Goal: Navigation & Orientation: Find specific page/section

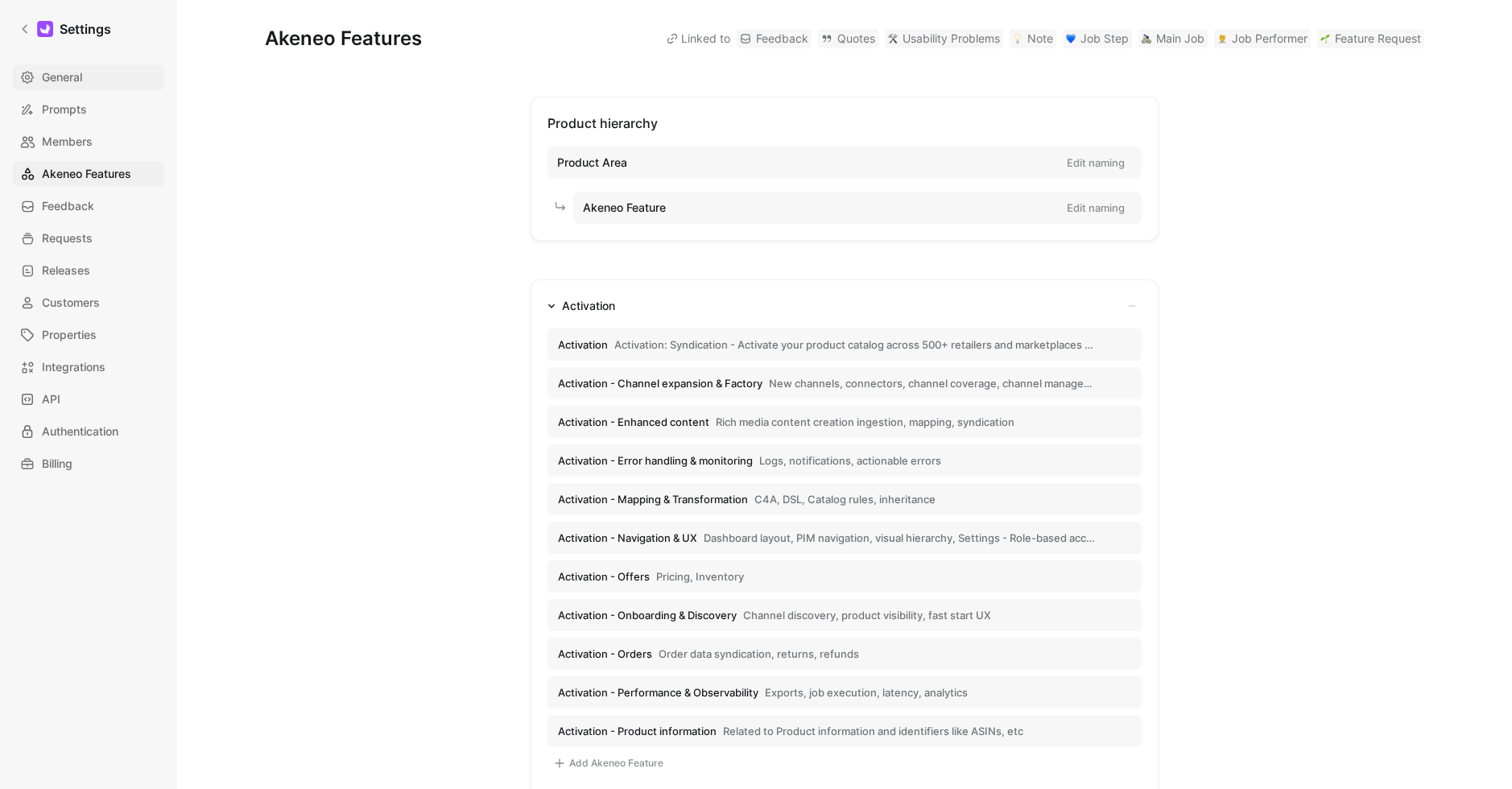
click at [64, 79] on span "General" at bounding box center [62, 77] width 41 height 19
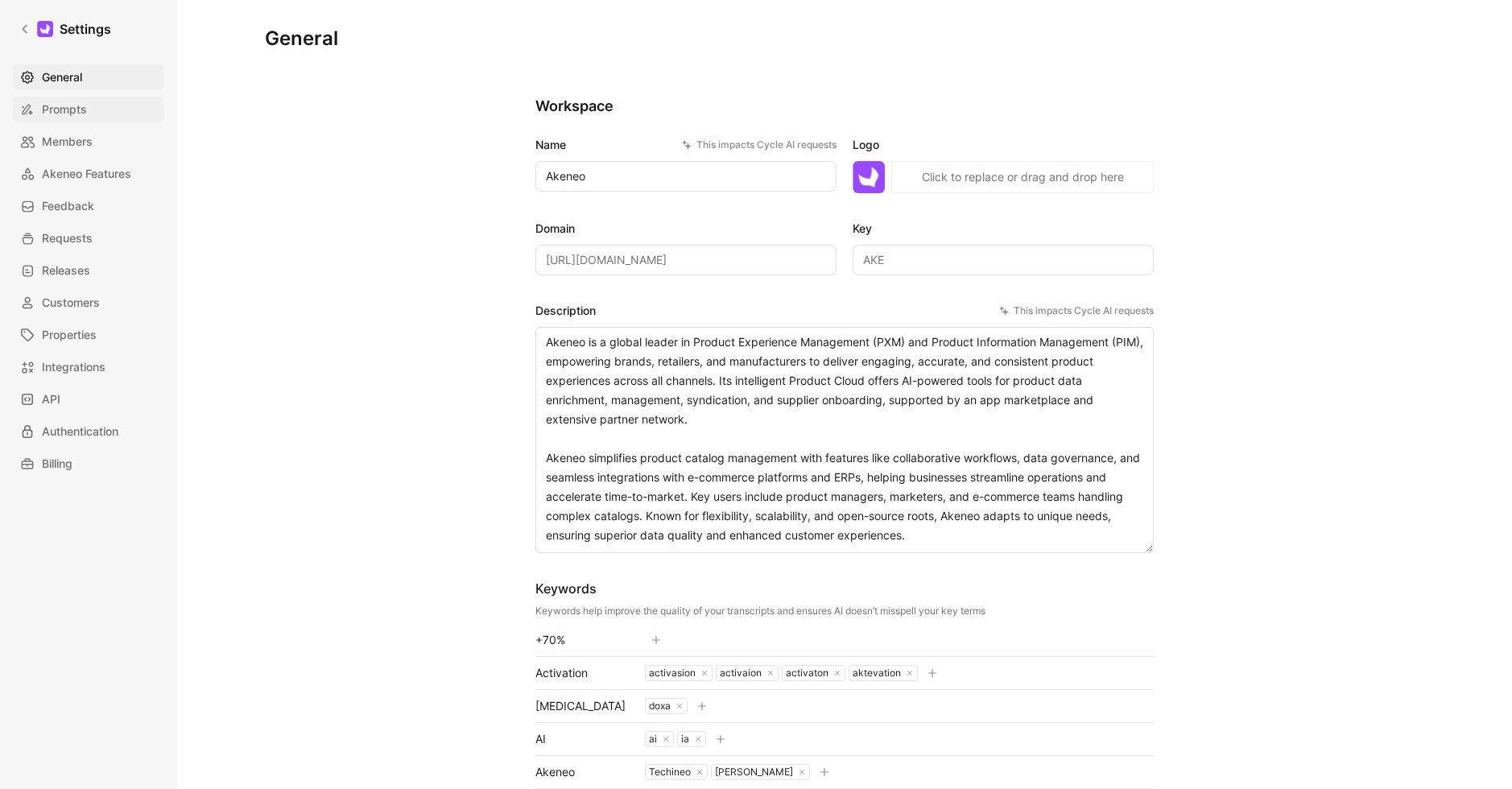
click at [80, 110] on span "Prompts" at bounding box center [65, 109] width 45 height 19
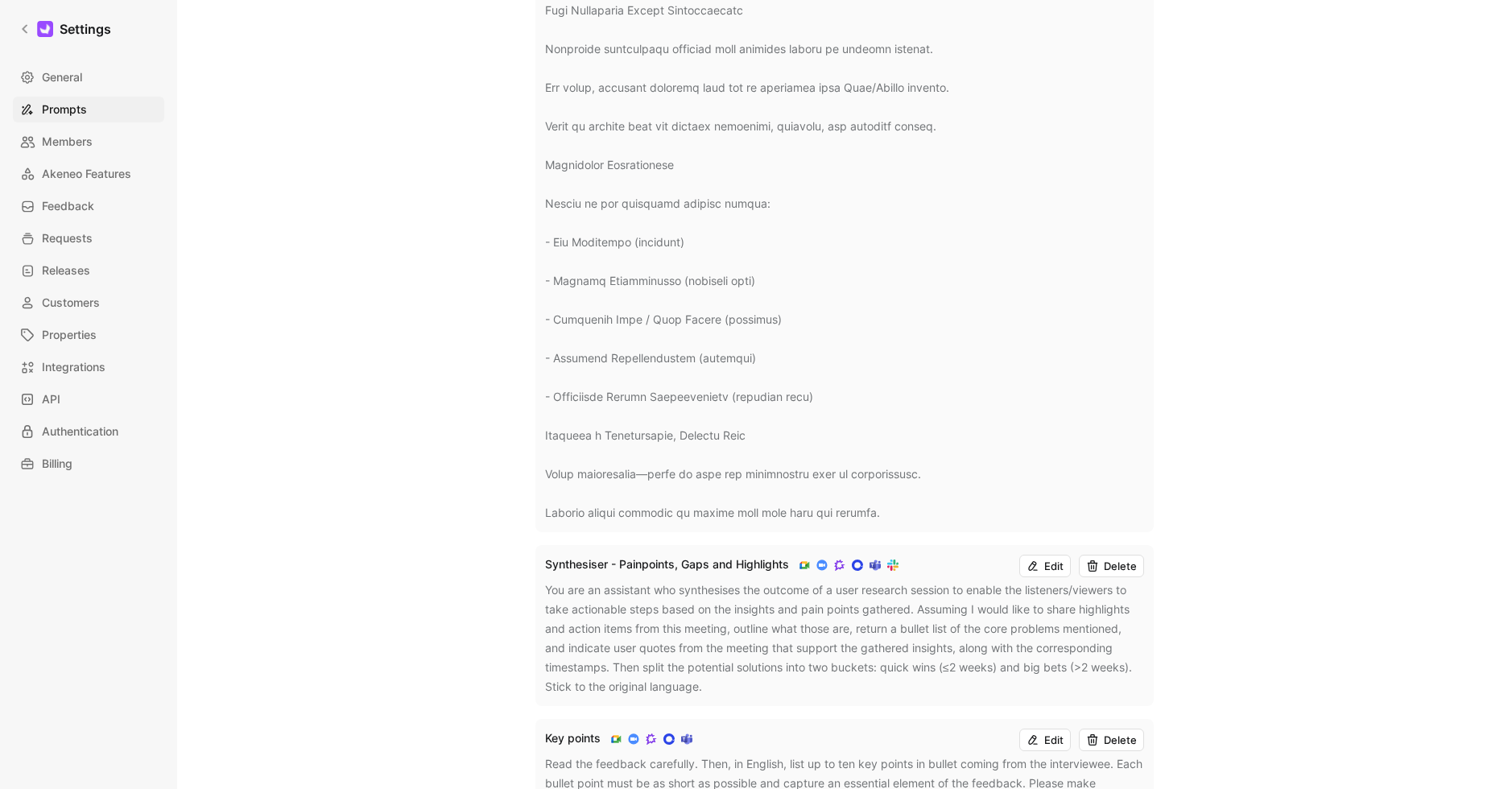
scroll to position [1486, 0]
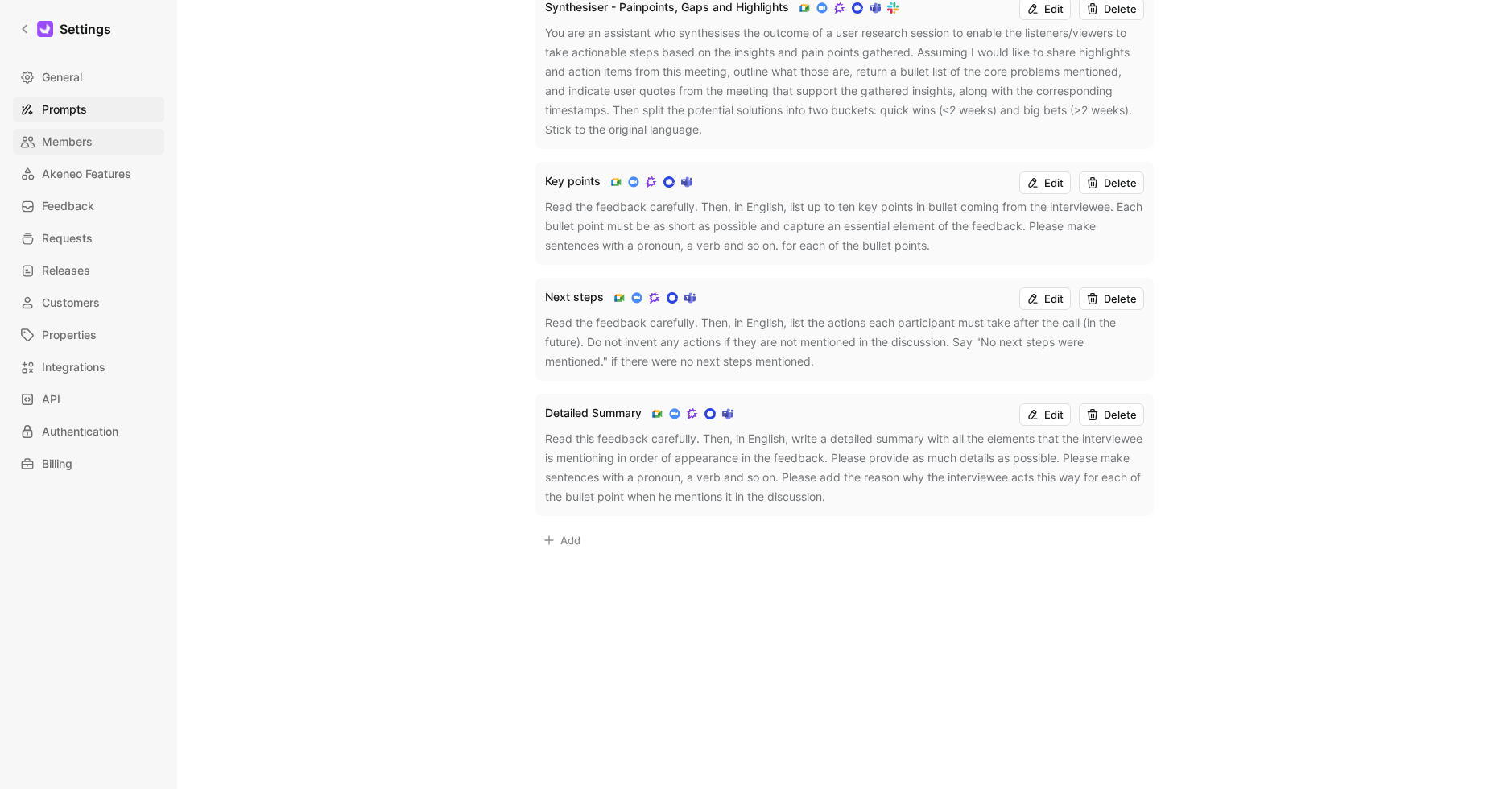
click at [70, 135] on span "Members" at bounding box center [67, 142] width 51 height 19
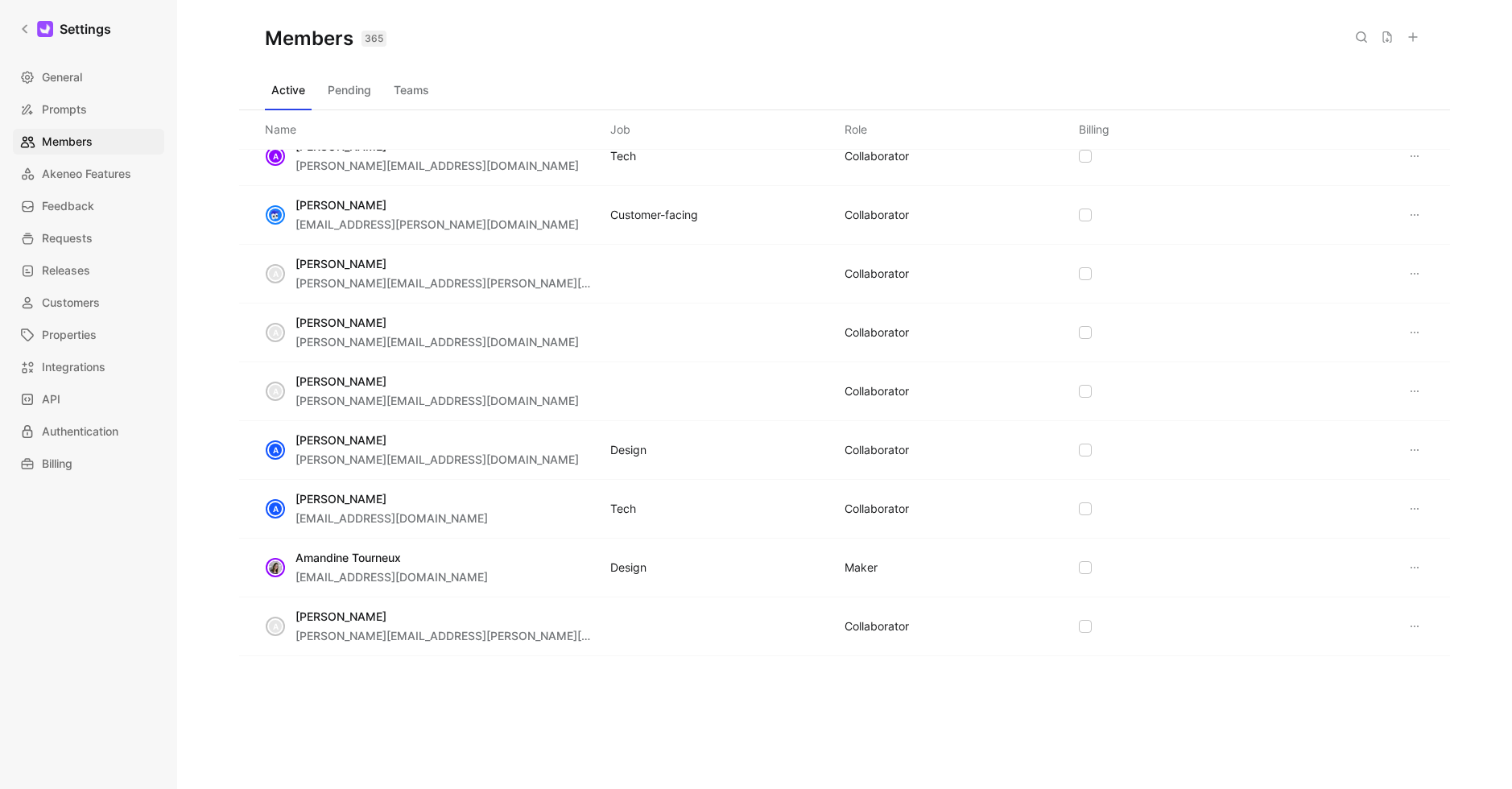
scroll to position [822, 0]
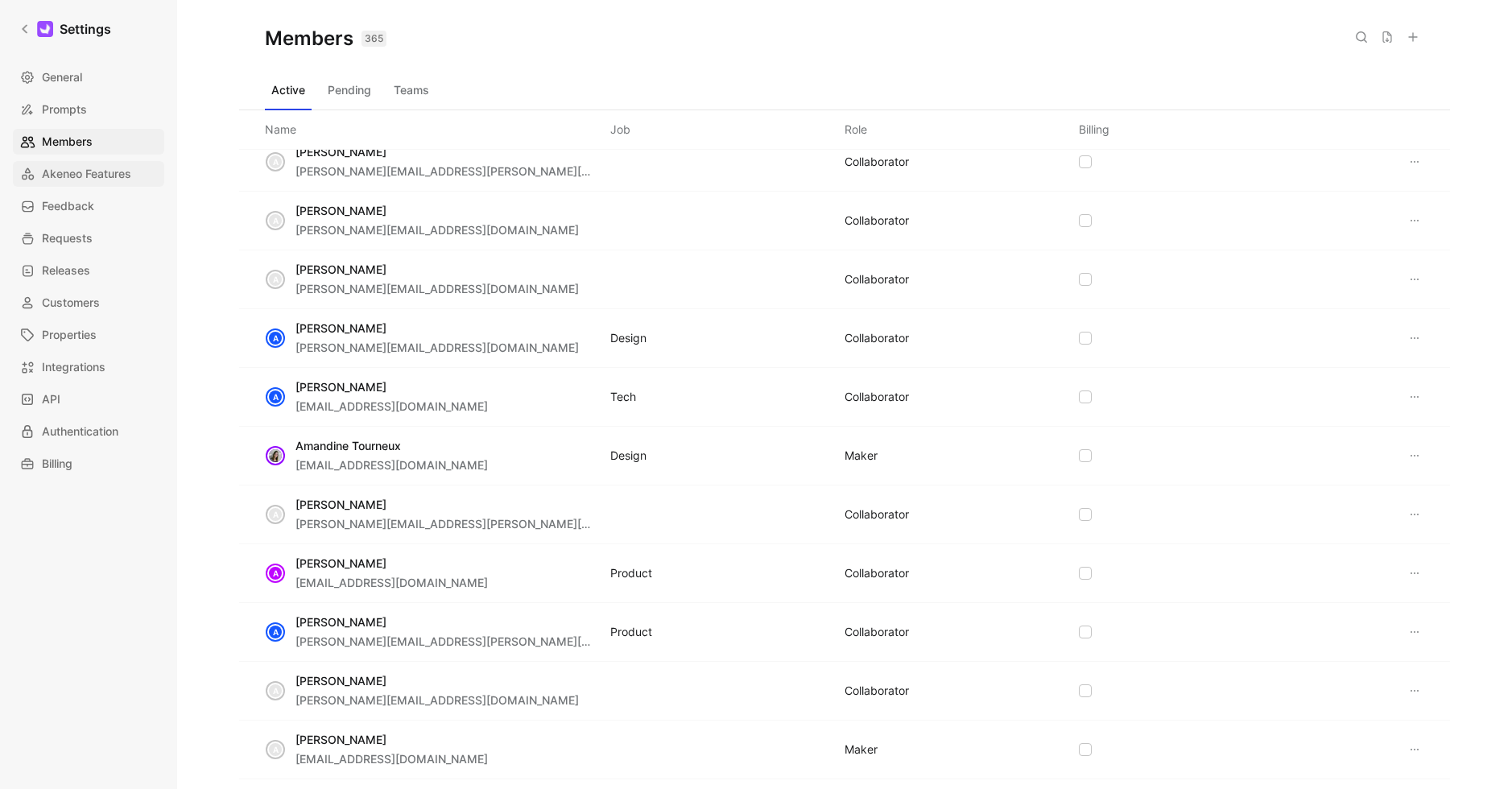
click at [89, 168] on span "Akeneo Features" at bounding box center [87, 174] width 89 height 19
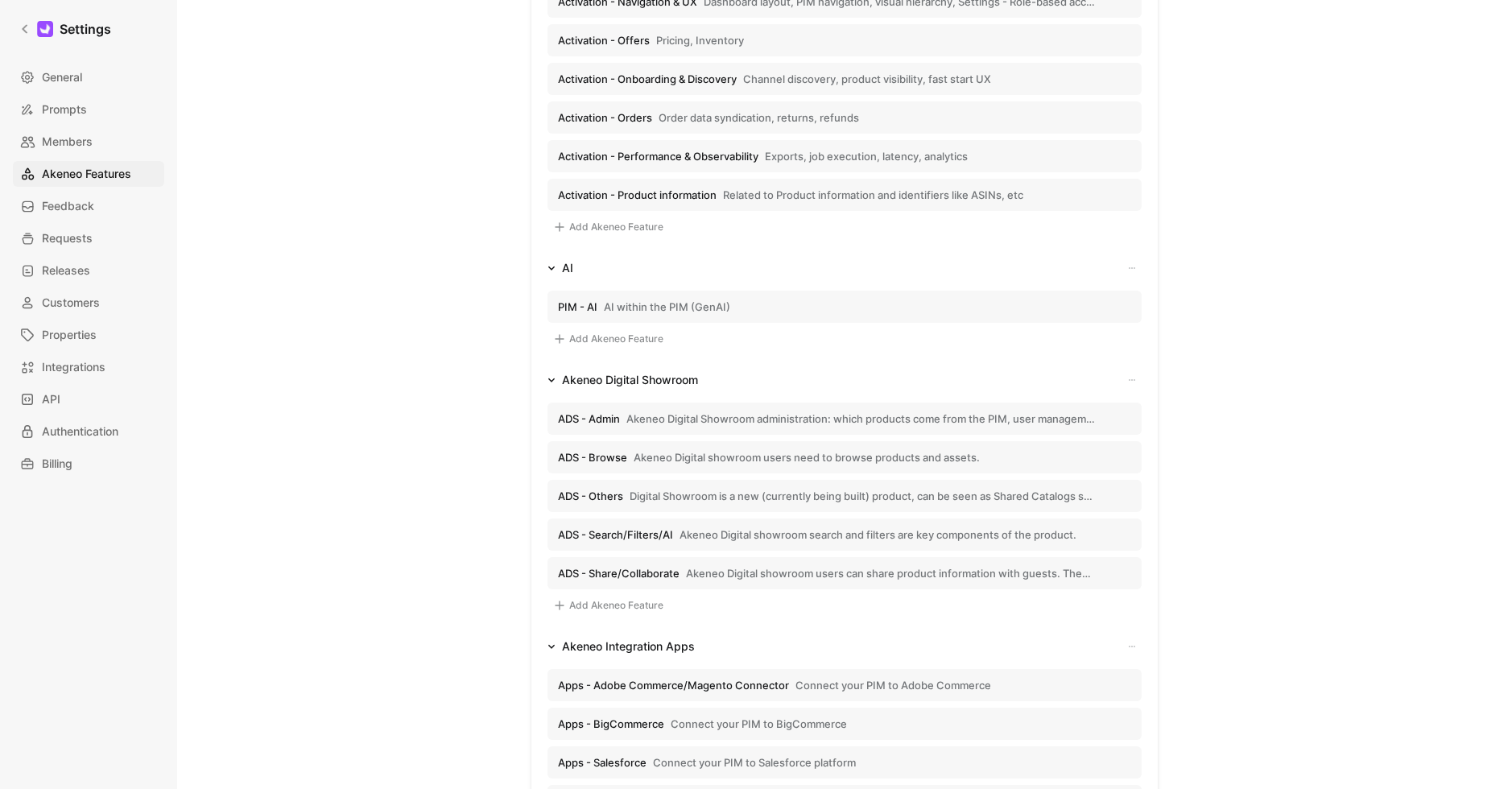
scroll to position [588, 0]
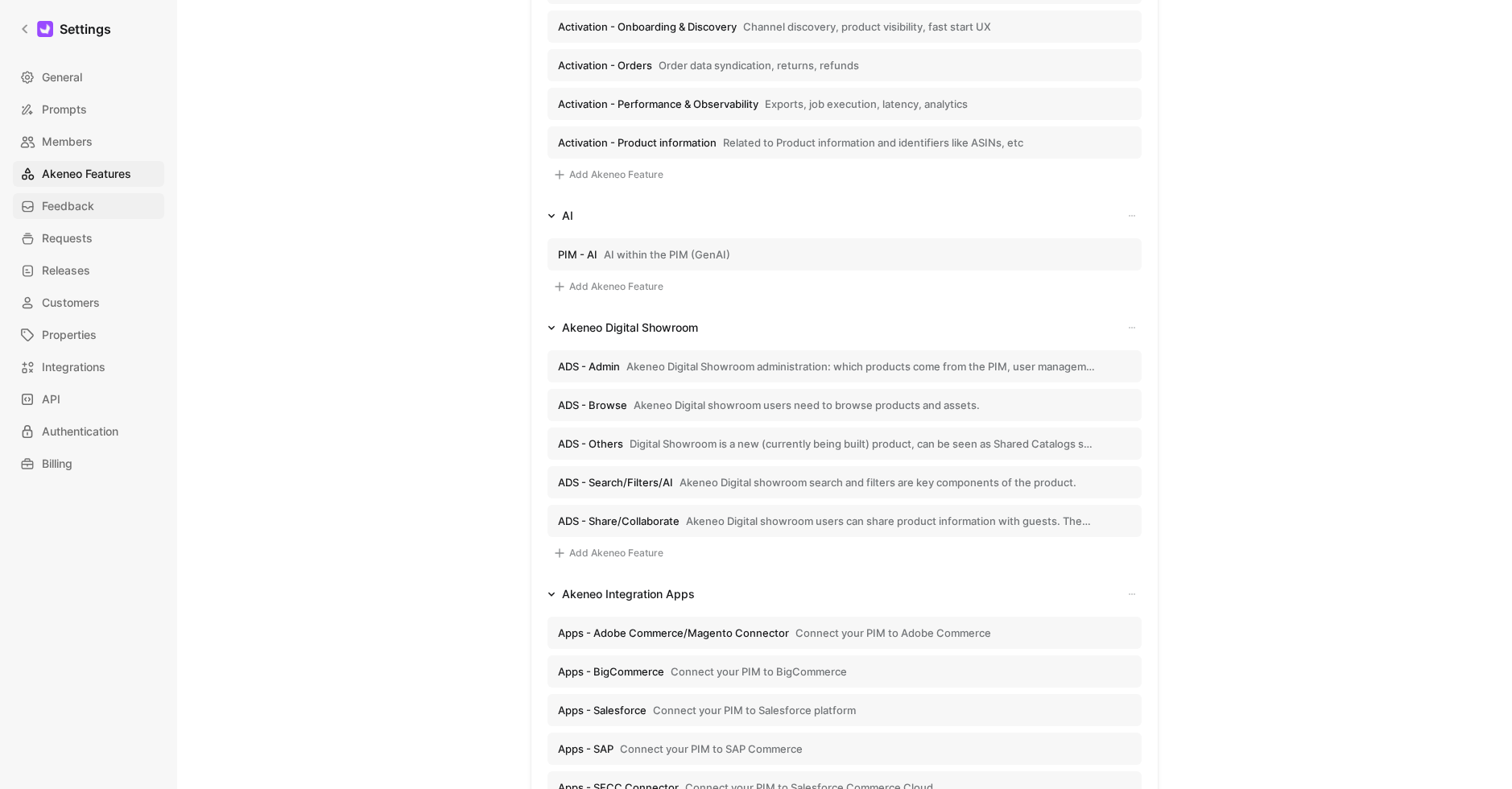
click at [61, 202] on span "Feedback" at bounding box center [68, 206] width 53 height 19
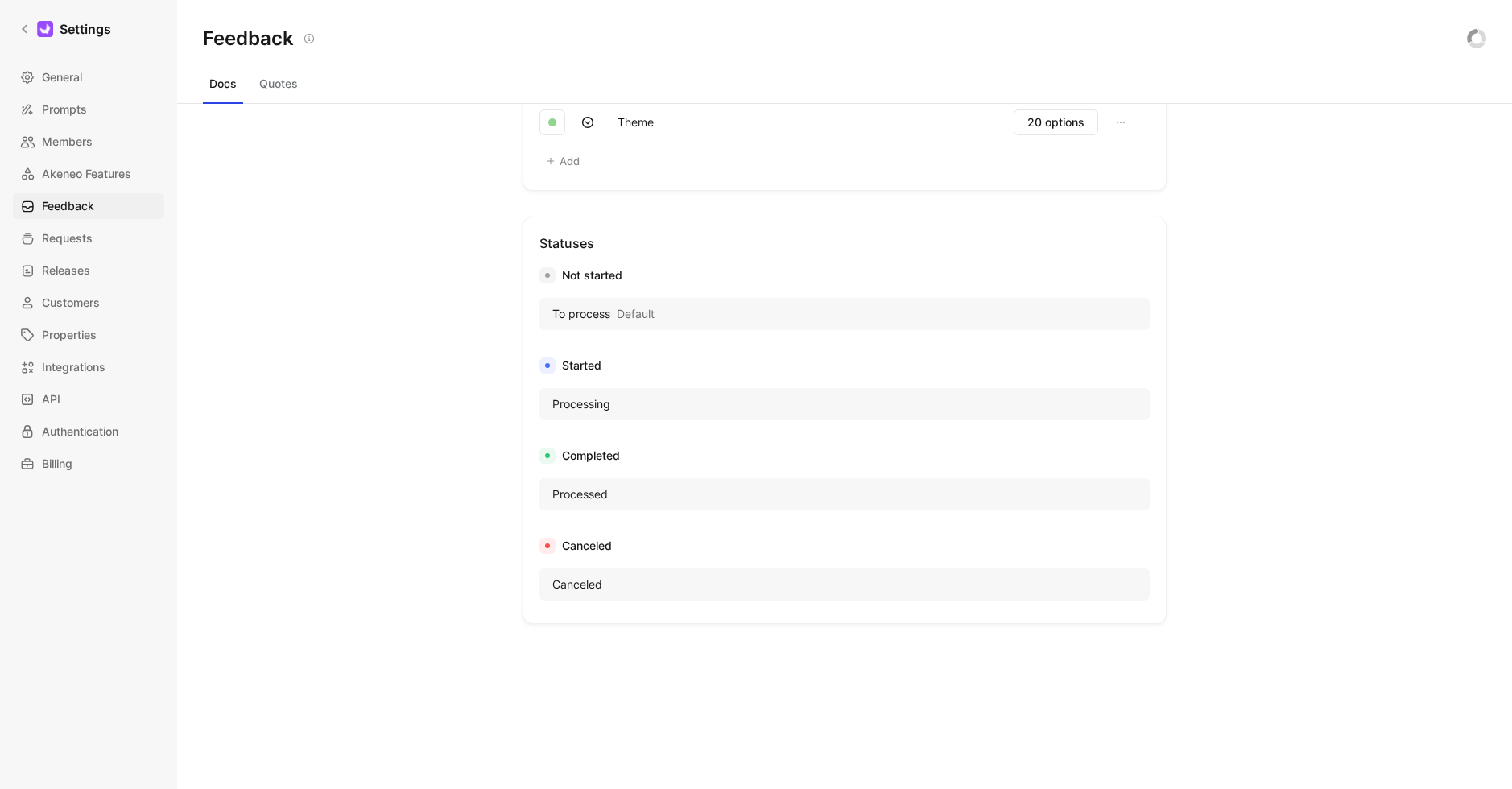
scroll to position [1177, 0]
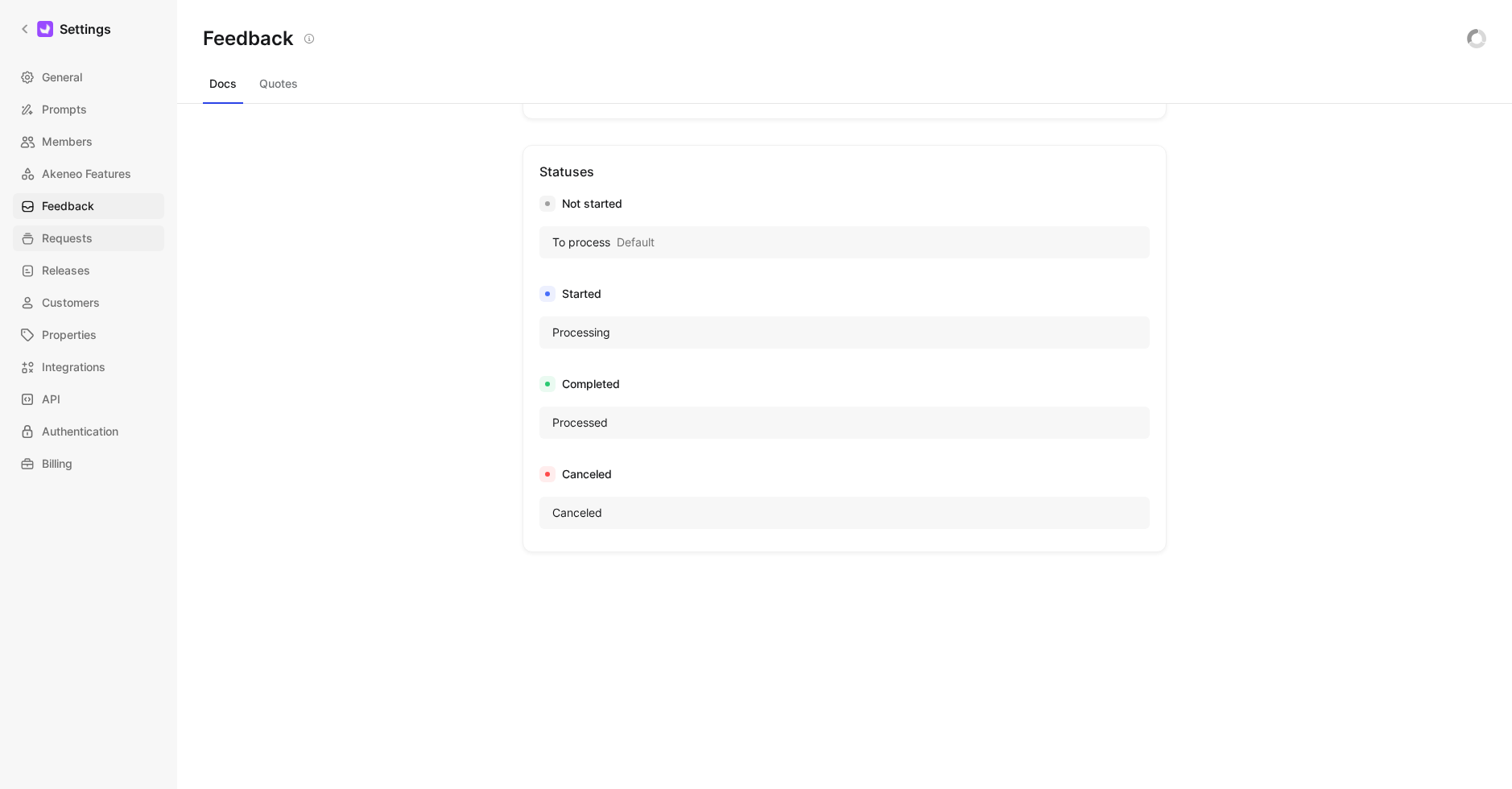
click at [62, 233] on span "Requests" at bounding box center [67, 238] width 51 height 19
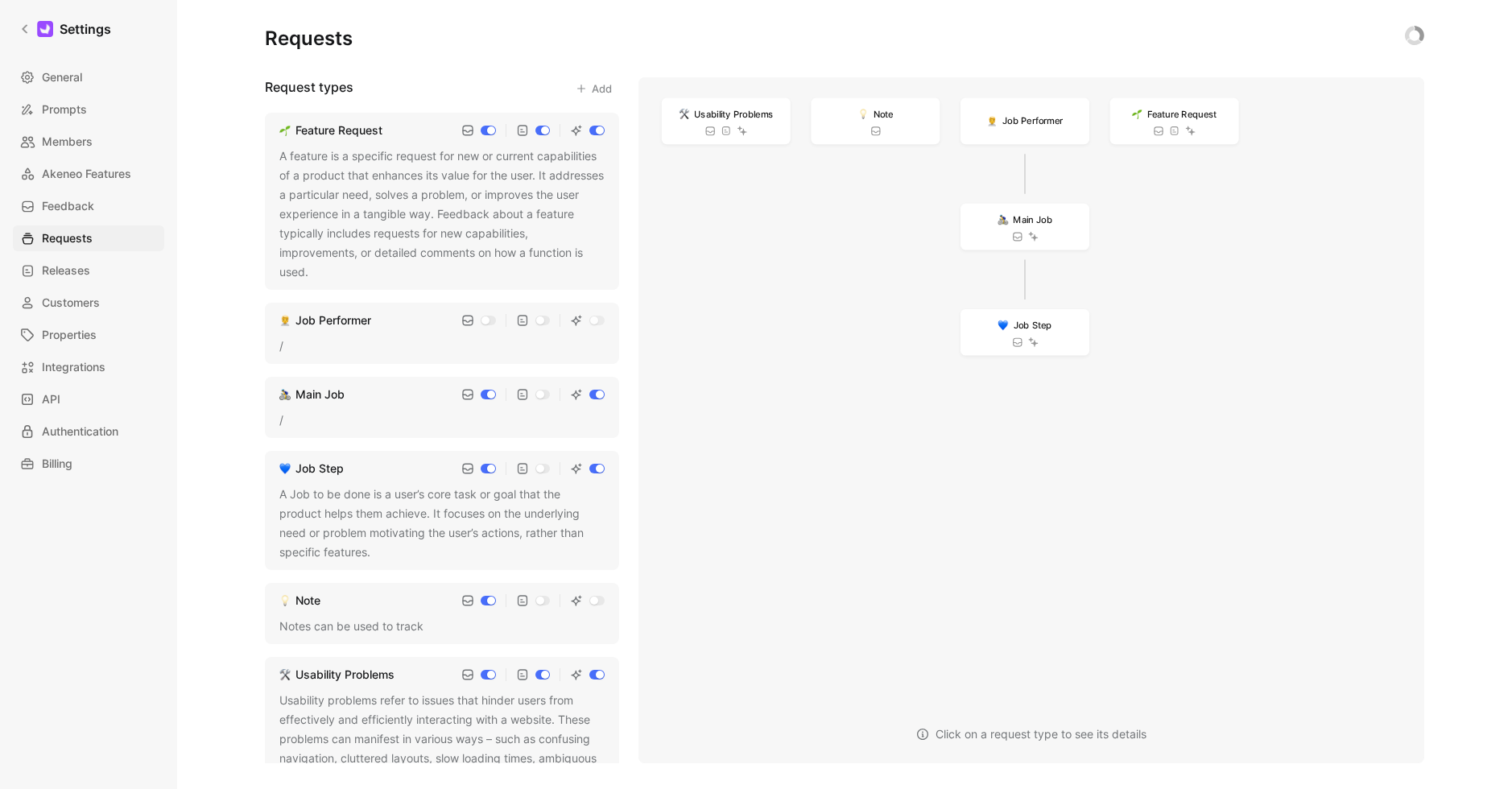
scroll to position [32, 0]
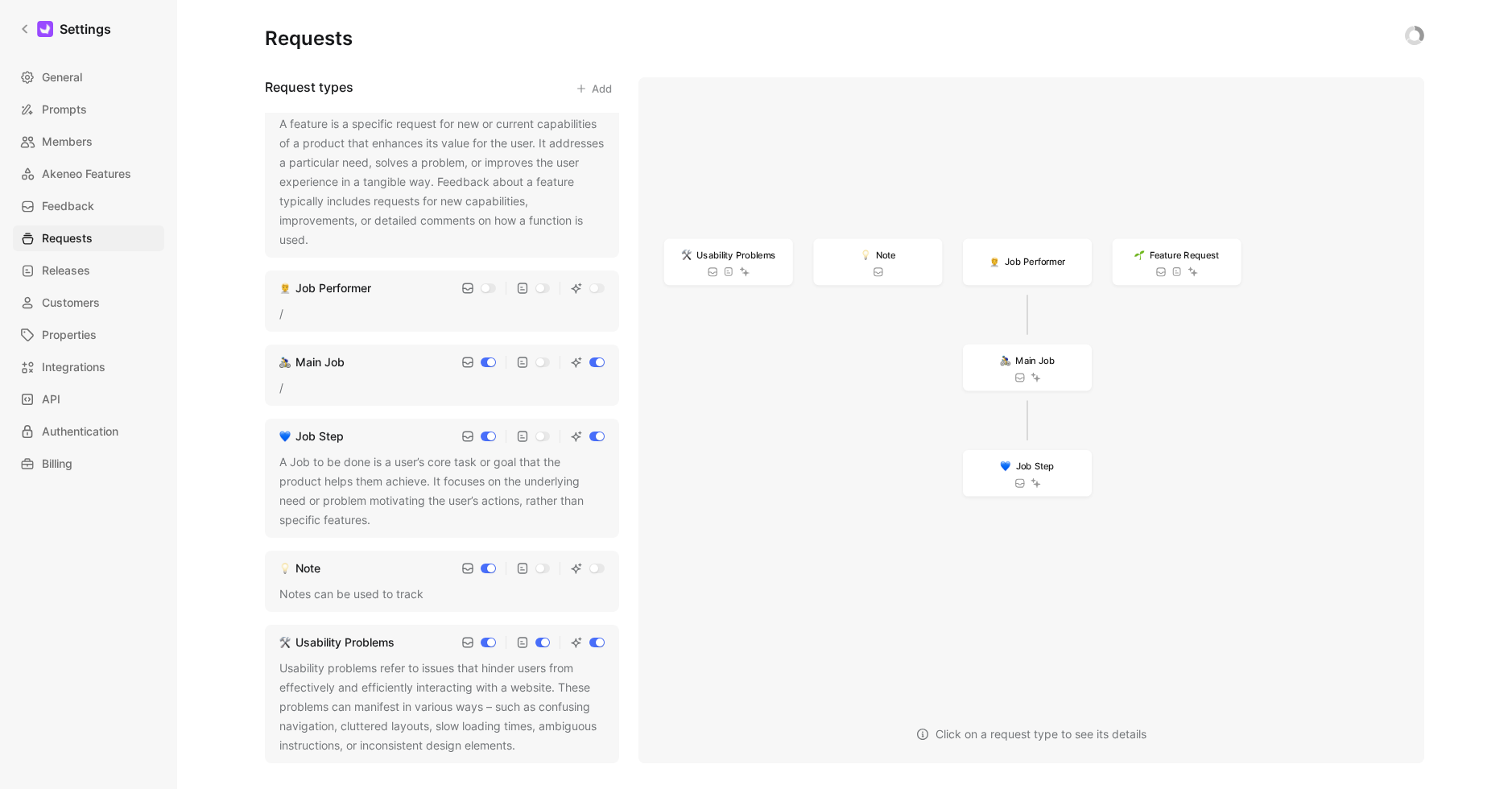
click at [67, 252] on div "General Prompts Members Akeneo Features Feedback Requests Releases Customers Pr…" at bounding box center [94, 270] width 163 height 412
click at [70, 273] on span "Releases" at bounding box center [66, 271] width 49 height 19
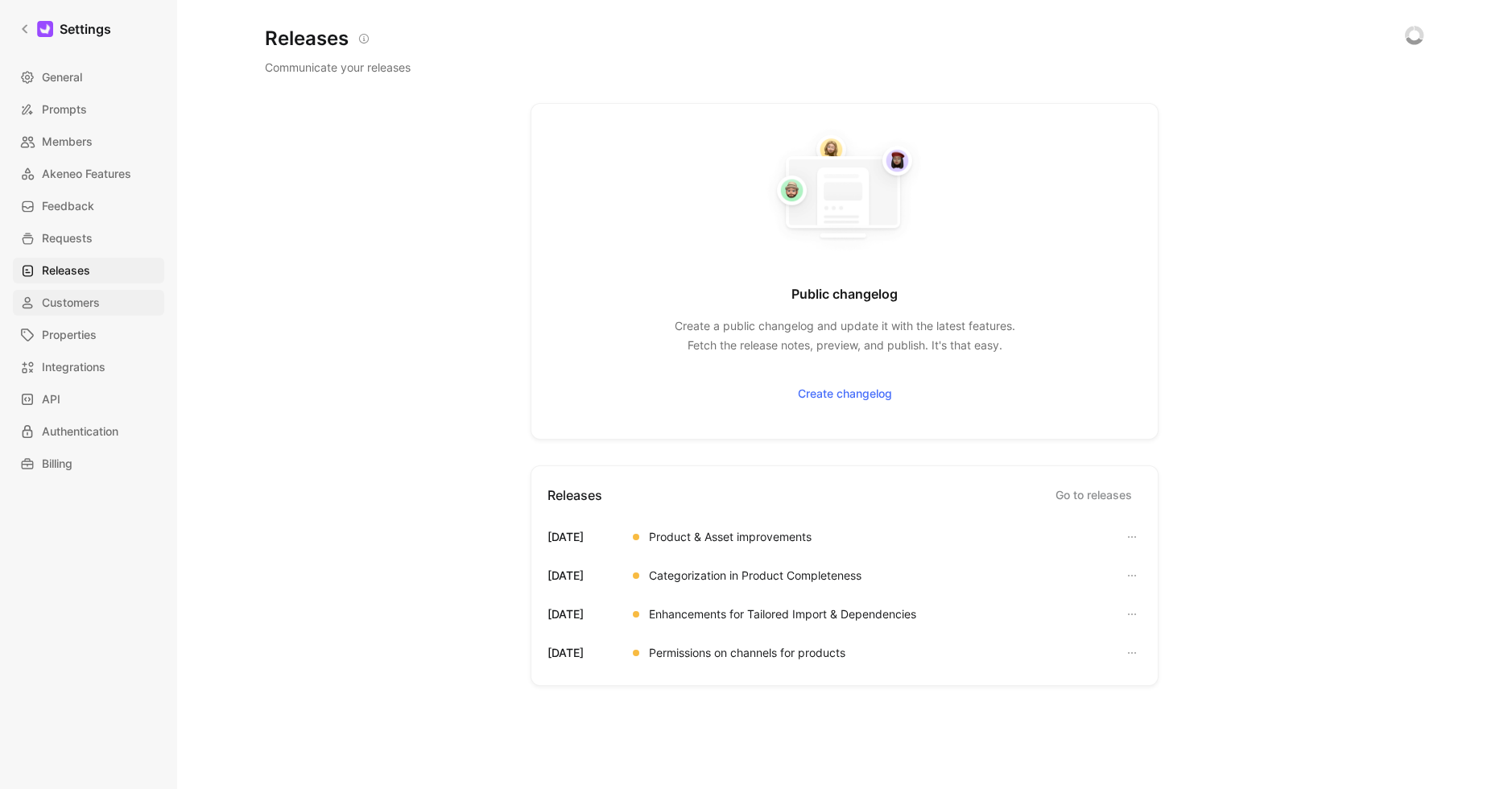
click at [76, 299] on span "Customers" at bounding box center [71, 303] width 58 height 19
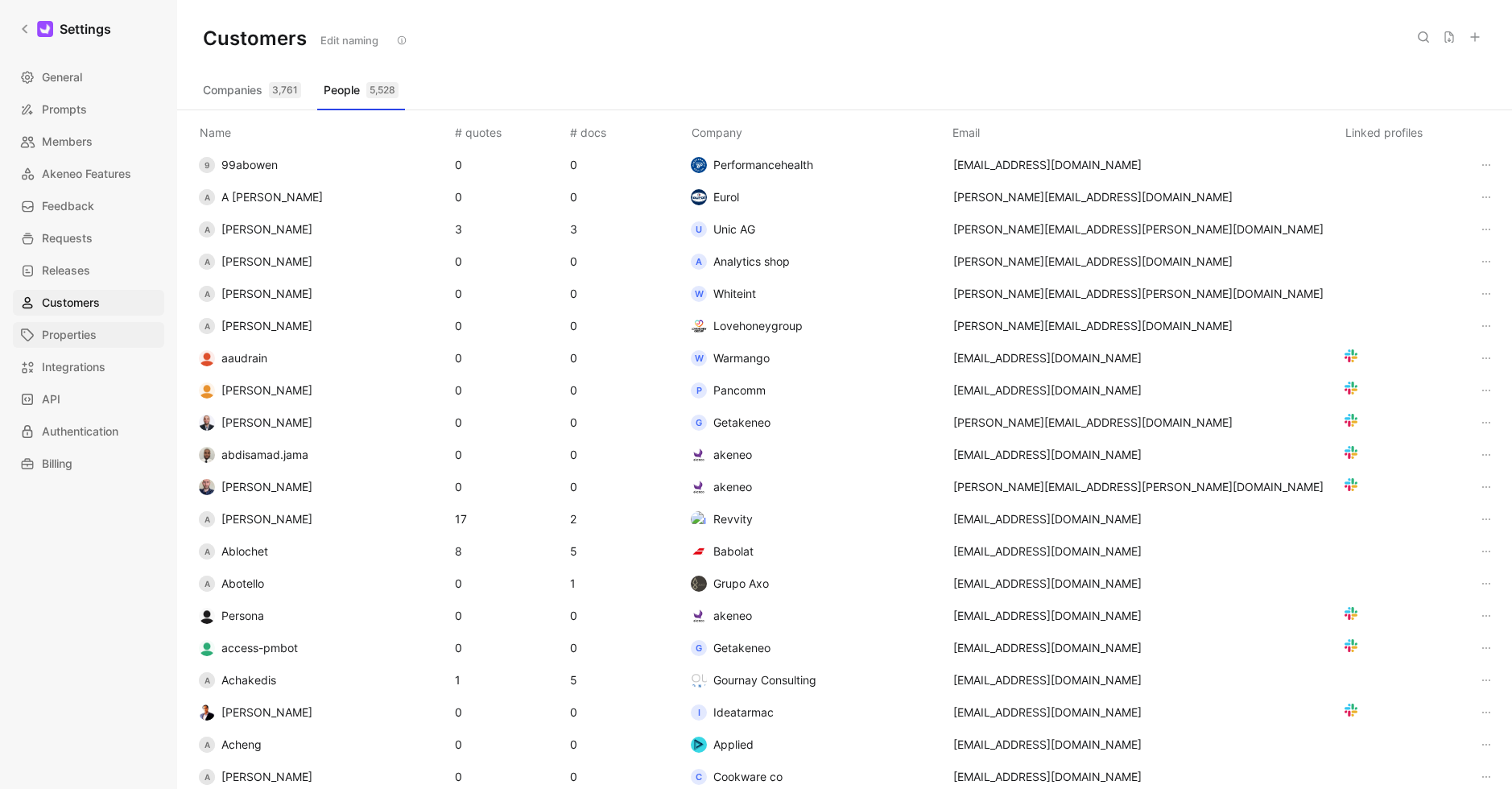
click at [78, 330] on span "Properties" at bounding box center [70, 335] width 55 height 19
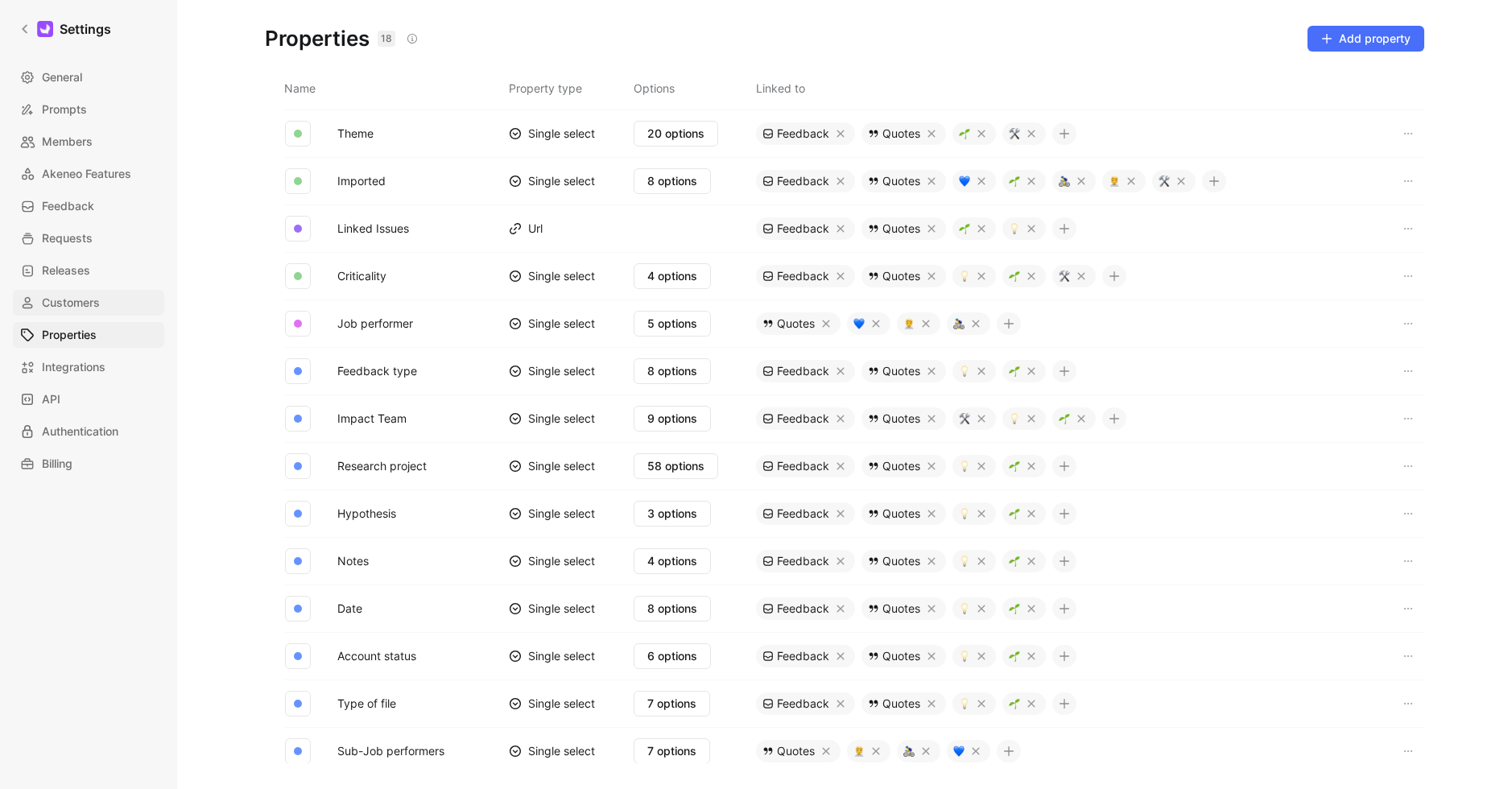
click at [74, 302] on span "Customers" at bounding box center [71, 303] width 58 height 19
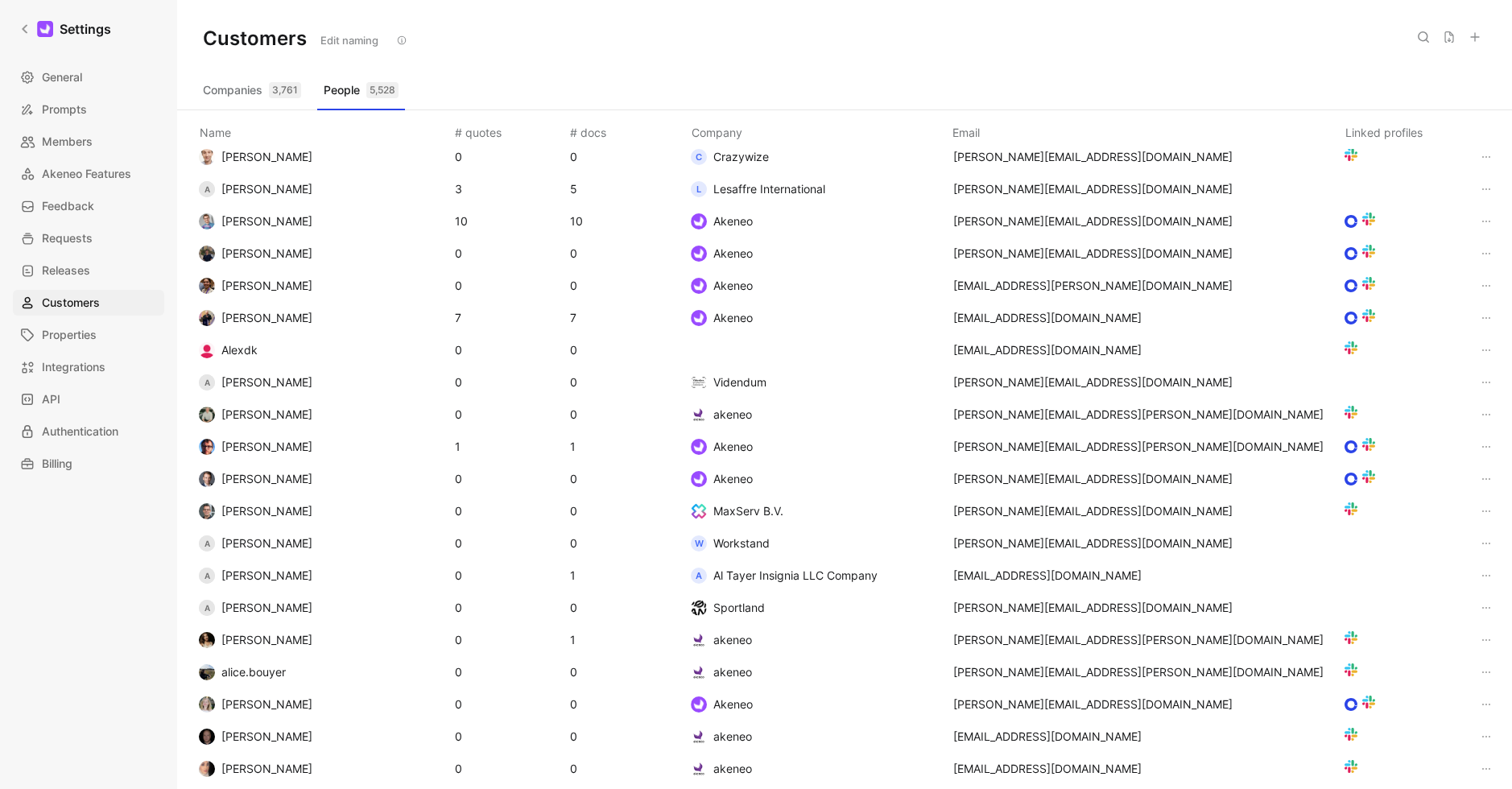
scroll to position [2676, 0]
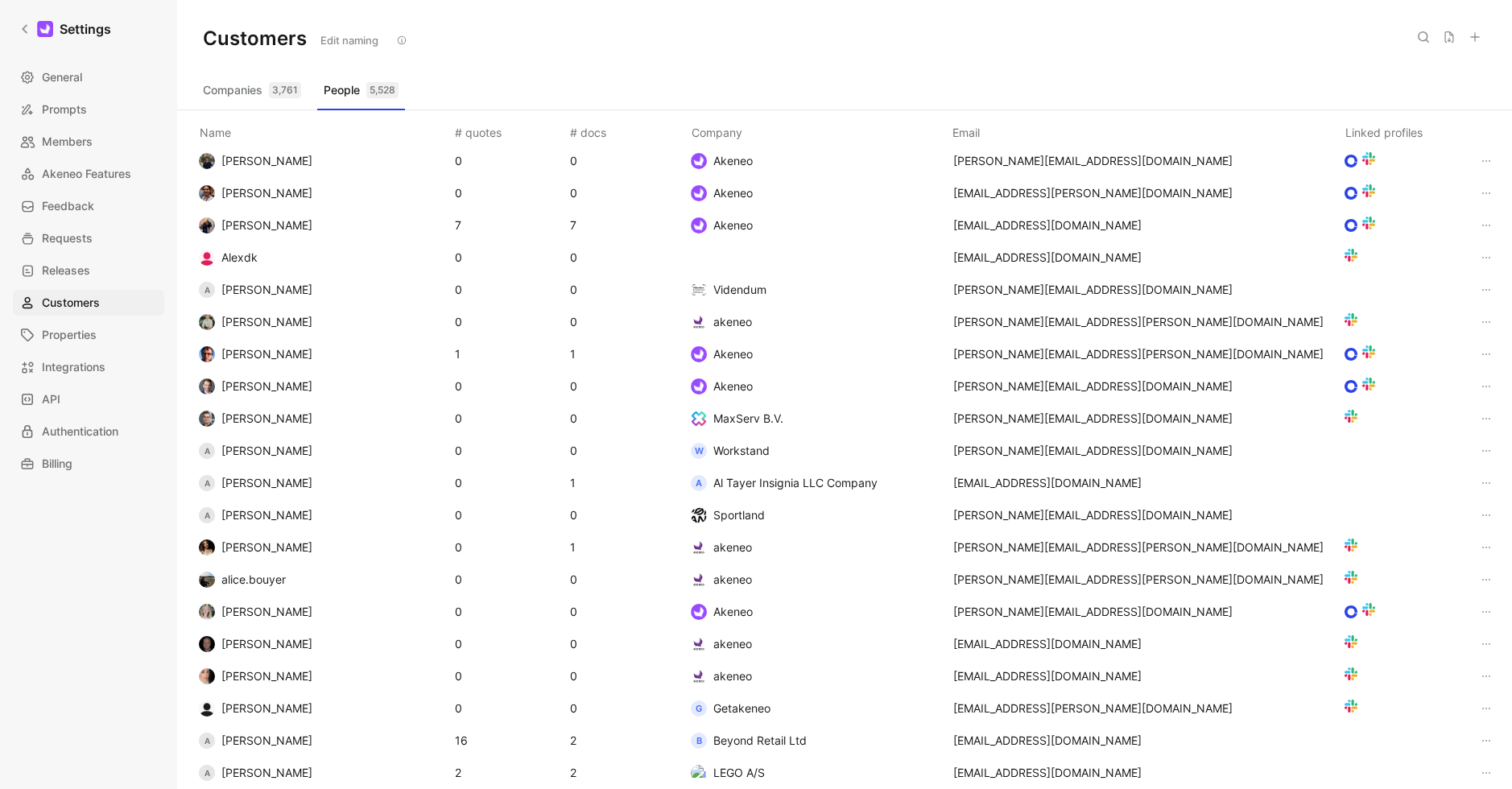
click at [250, 87] on button "Companies 3,761" at bounding box center [251, 90] width 111 height 26
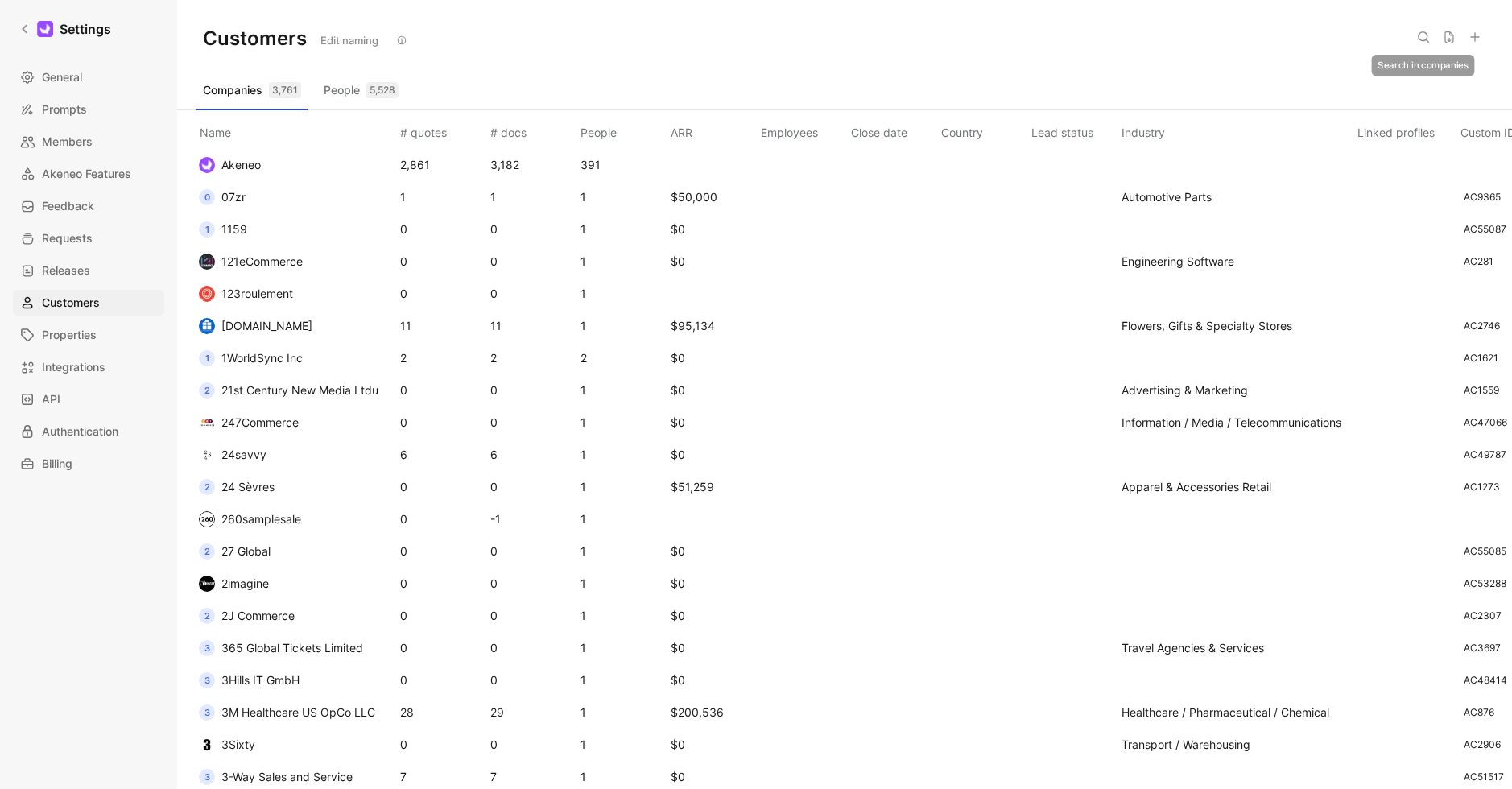
click at [1427, 36] on use at bounding box center [1424, 37] width 10 height 10
click at [917, 27] on div "Customers Edit naming" at bounding box center [845, 38] width 1335 height 77
